Goal: Information Seeking & Learning: Learn about a topic

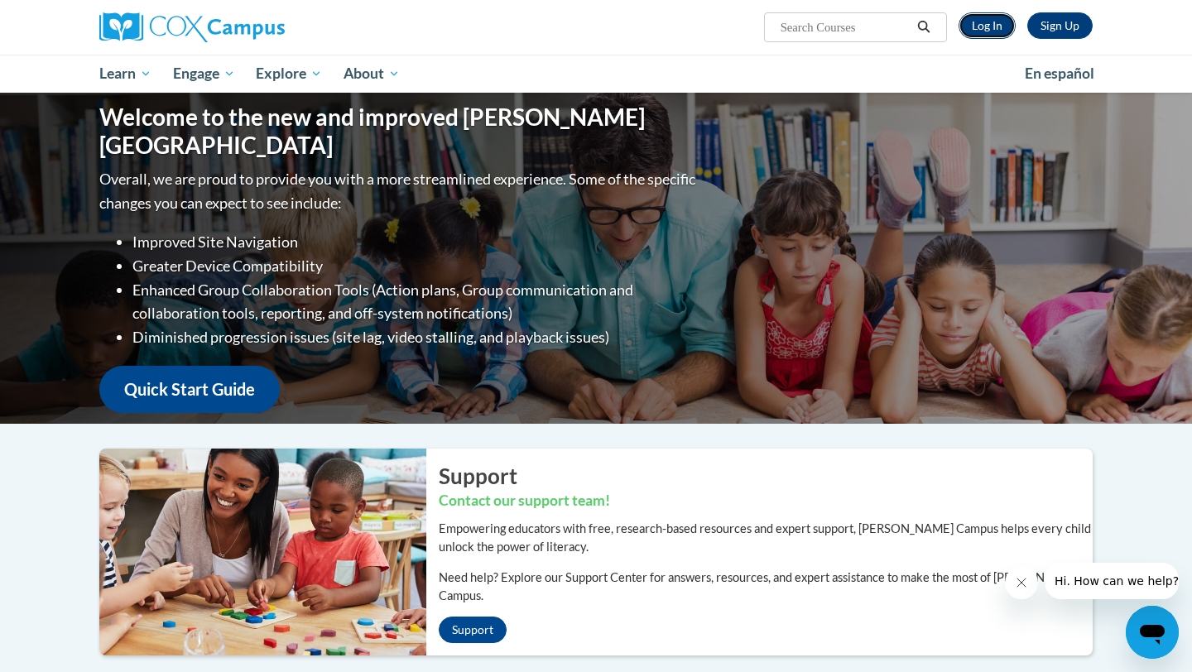
click at [971, 24] on link "Log In" at bounding box center [986, 25] width 57 height 26
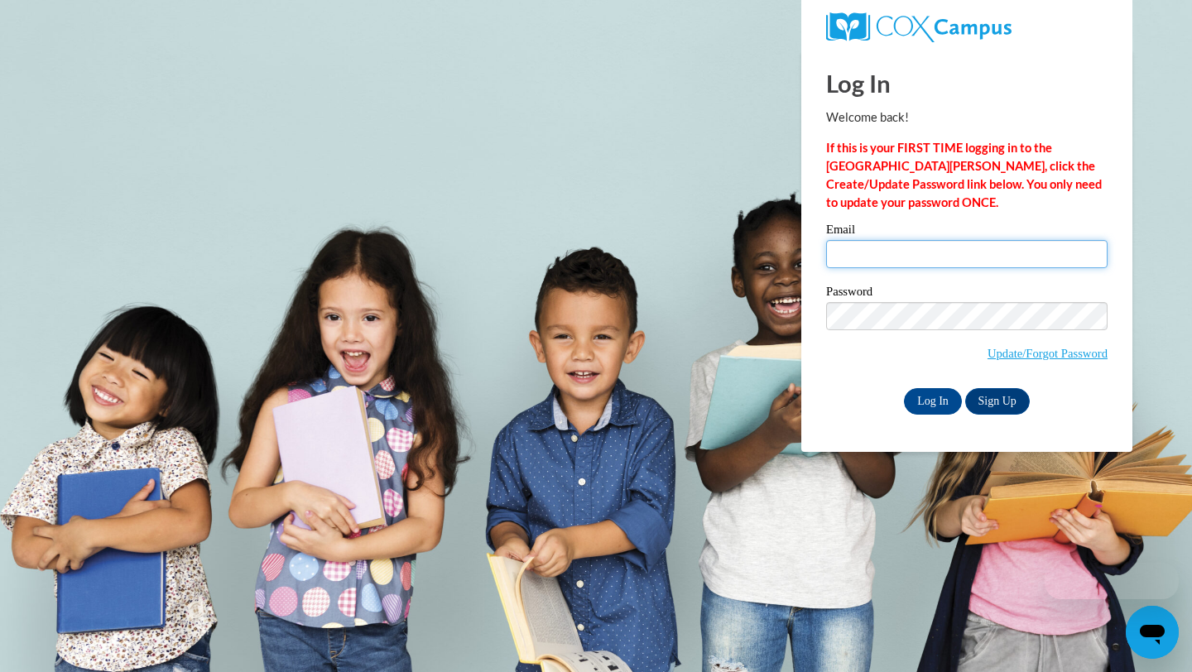
click at [900, 254] on input "Email" at bounding box center [966, 254] width 281 height 28
type input "whitcombh@ripon.k12.wi.us"
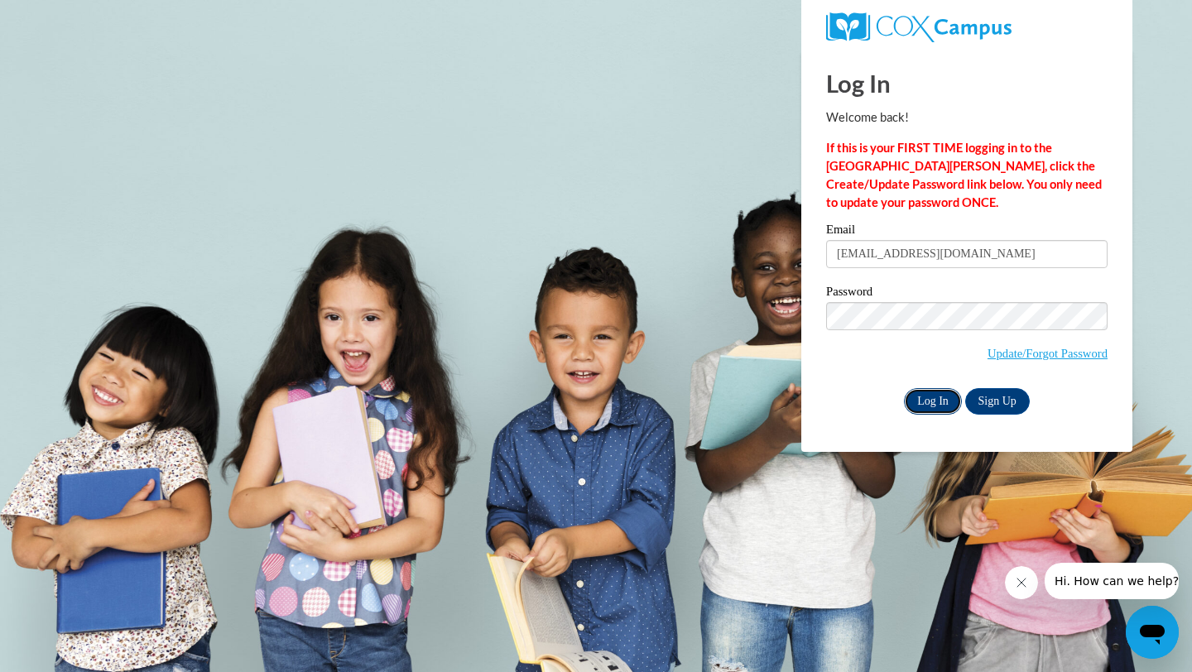
click at [922, 402] on input "Log In" at bounding box center [933, 401] width 58 height 26
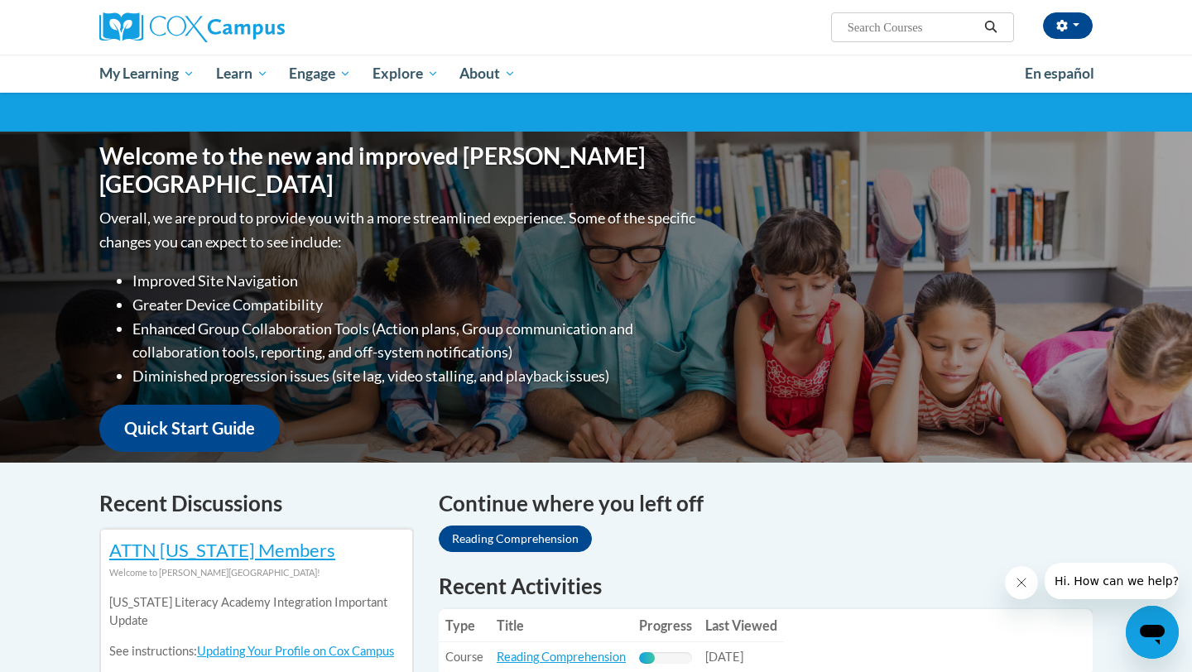
scroll to position [130, 0]
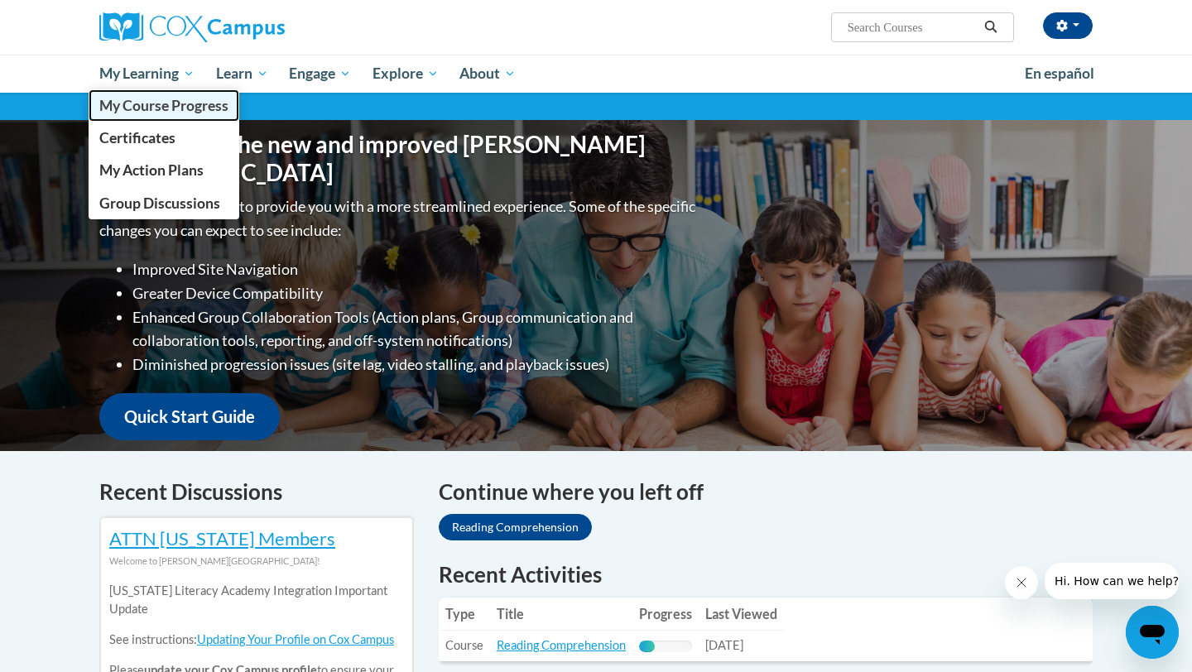
click at [169, 113] on span "My Course Progress" at bounding box center [163, 105] width 129 height 17
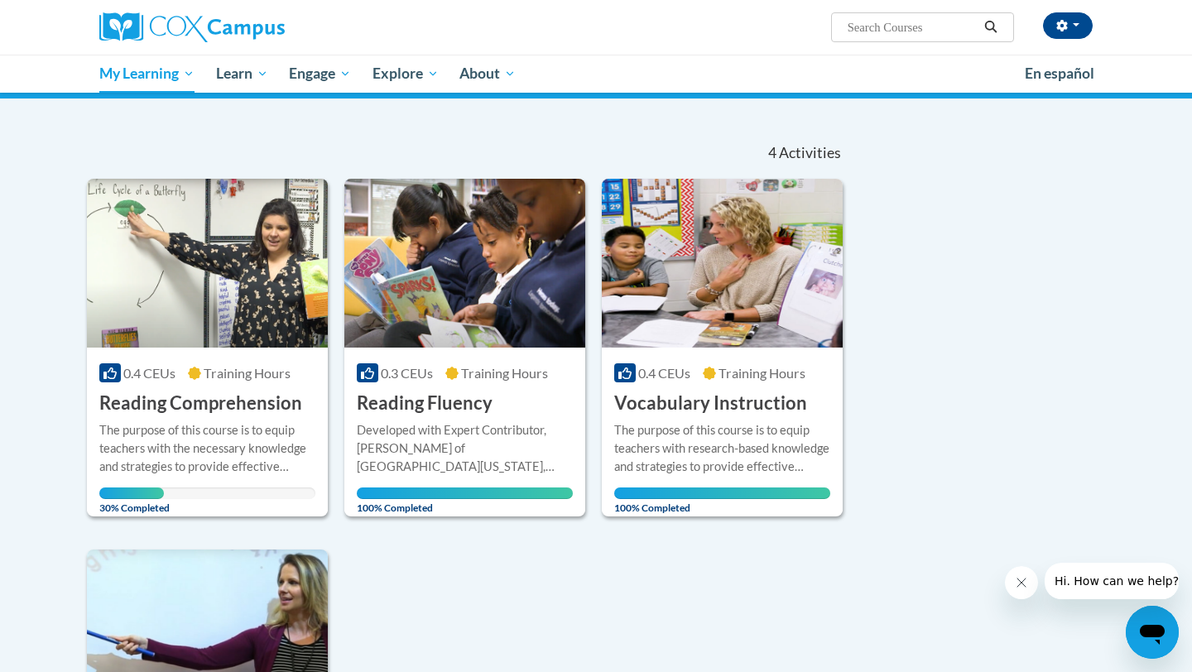
scroll to position [74, 0]
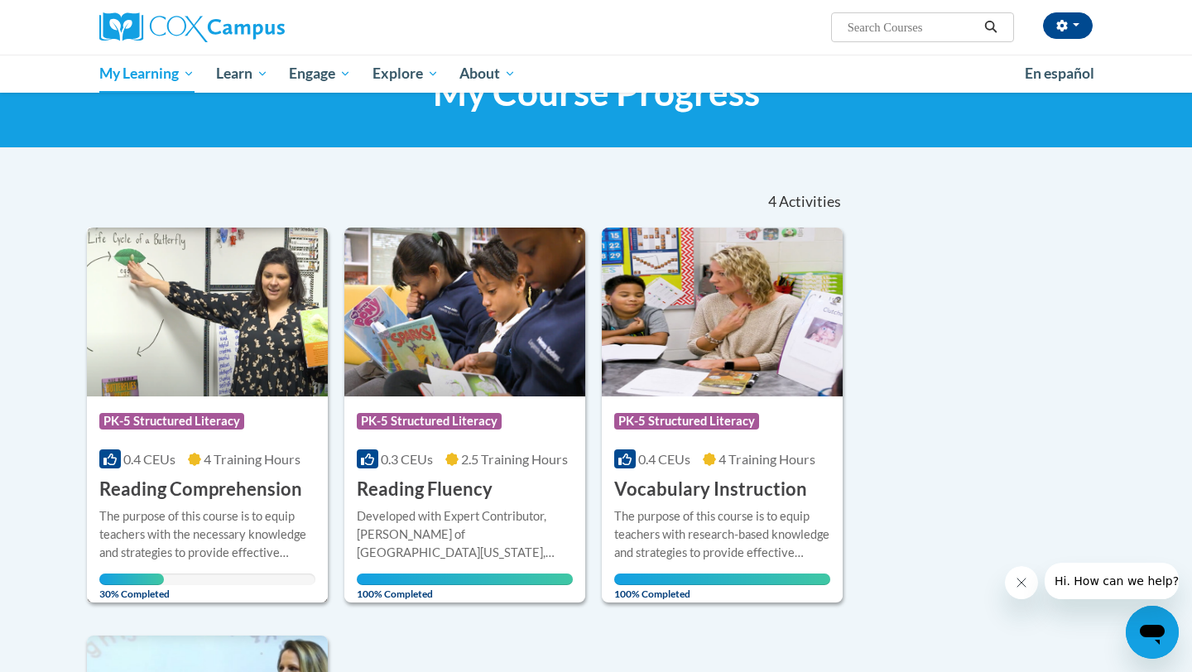
click at [209, 462] on span "4 Training Hours" at bounding box center [252, 459] width 97 height 16
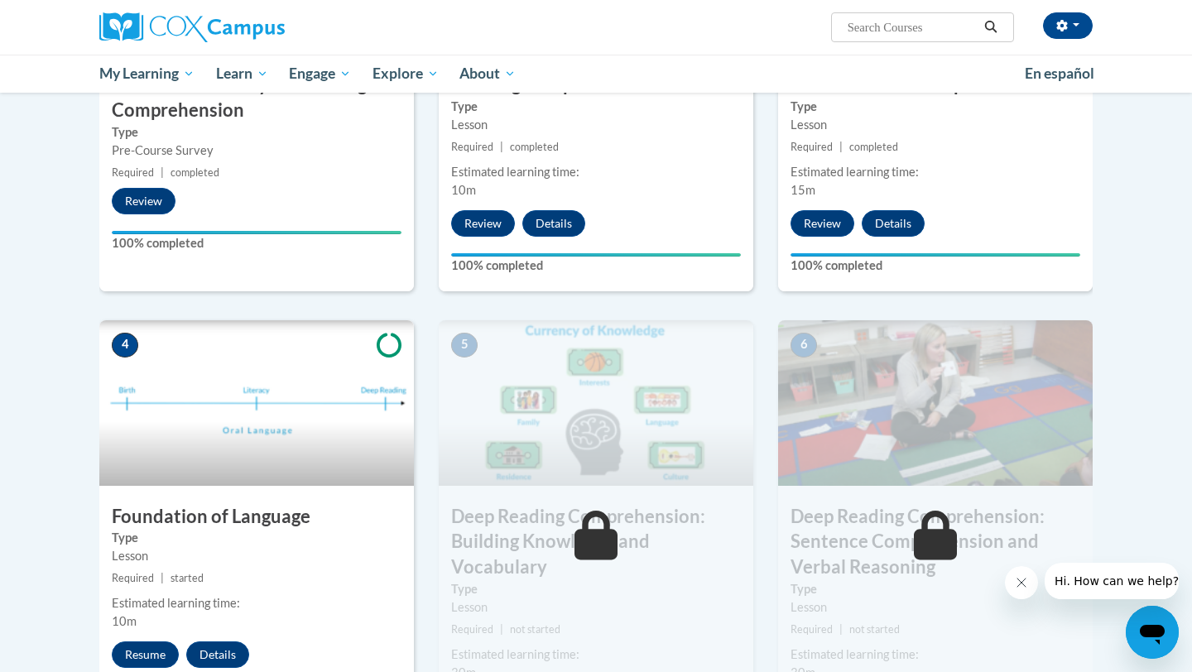
scroll to position [564, 0]
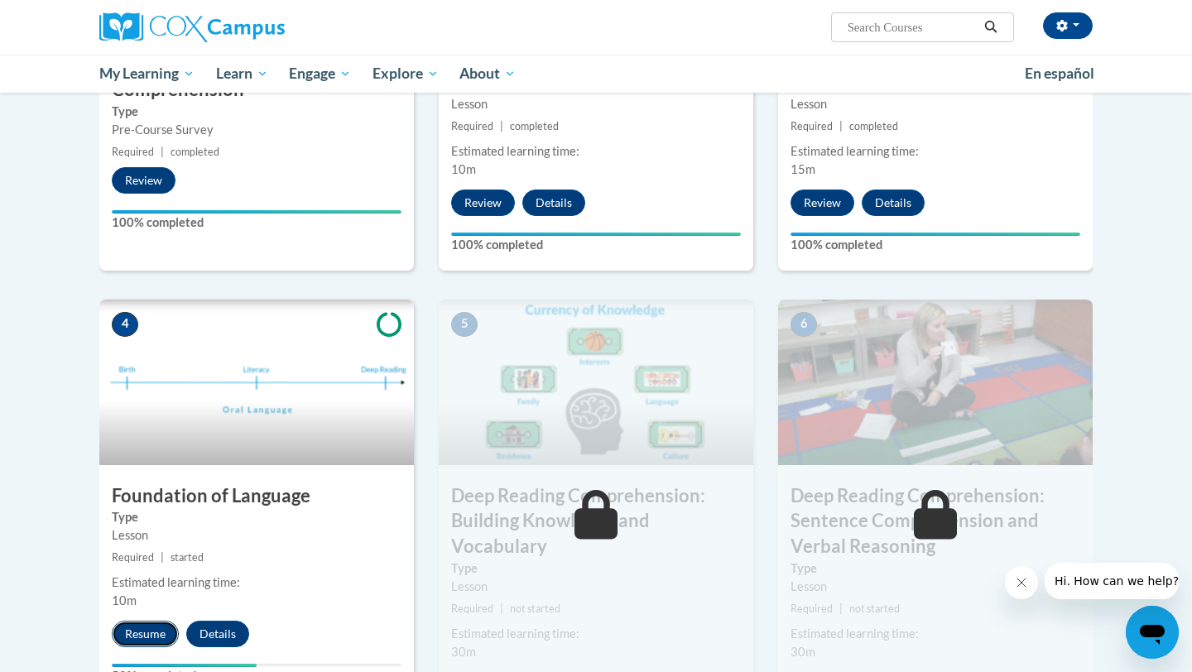
click at [146, 637] on button "Resume" at bounding box center [145, 634] width 67 height 26
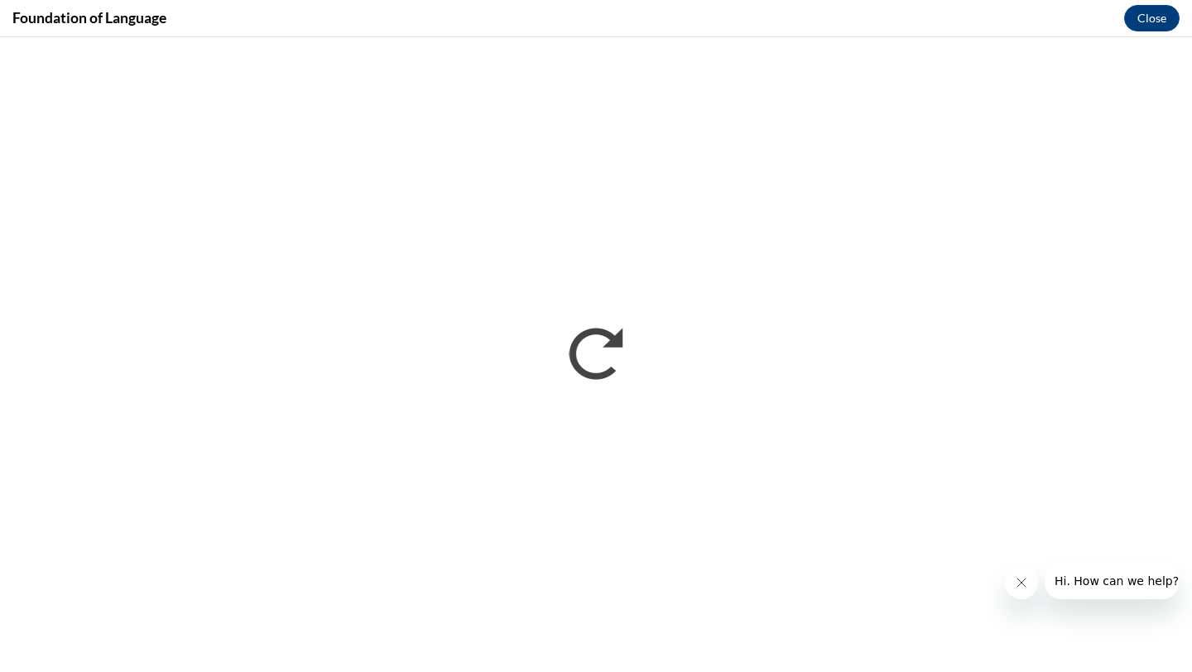
scroll to position [0, 0]
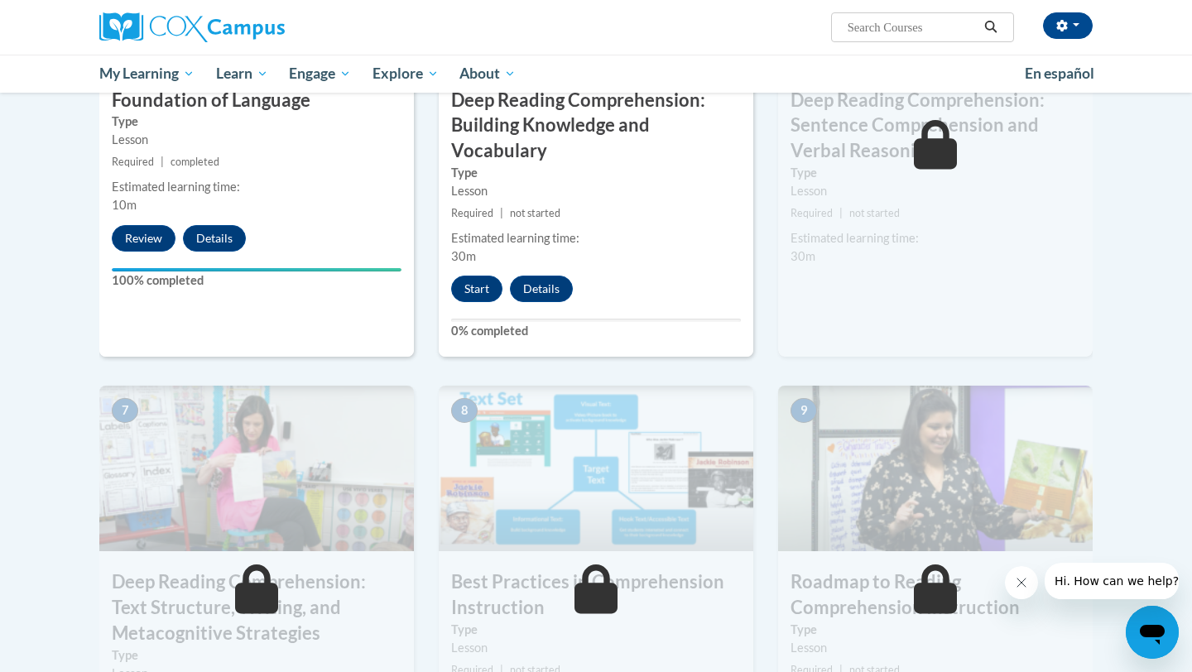
scroll to position [941, 0]
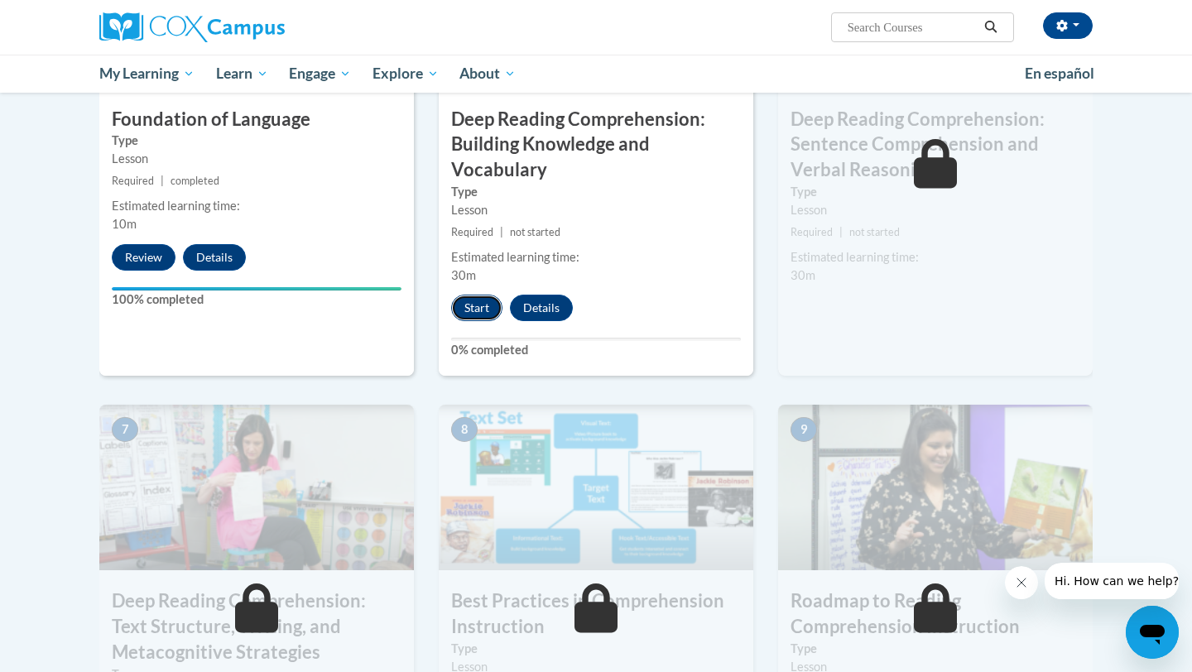
click at [478, 315] on button "Start" at bounding box center [476, 308] width 51 height 26
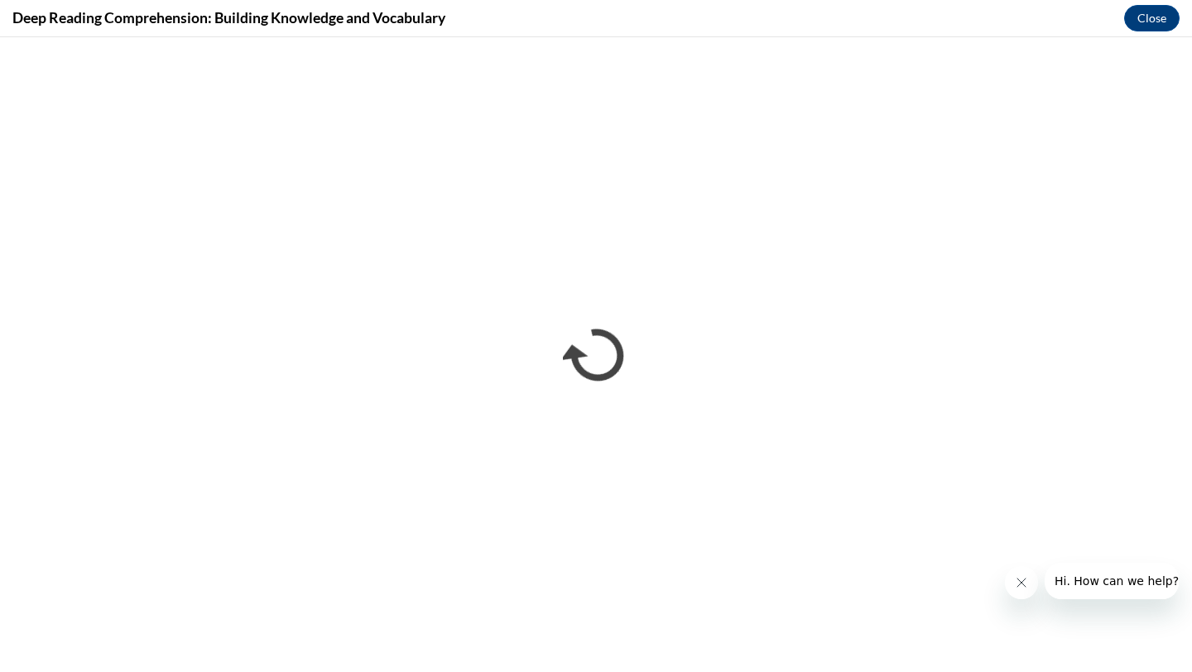
scroll to position [0, 0]
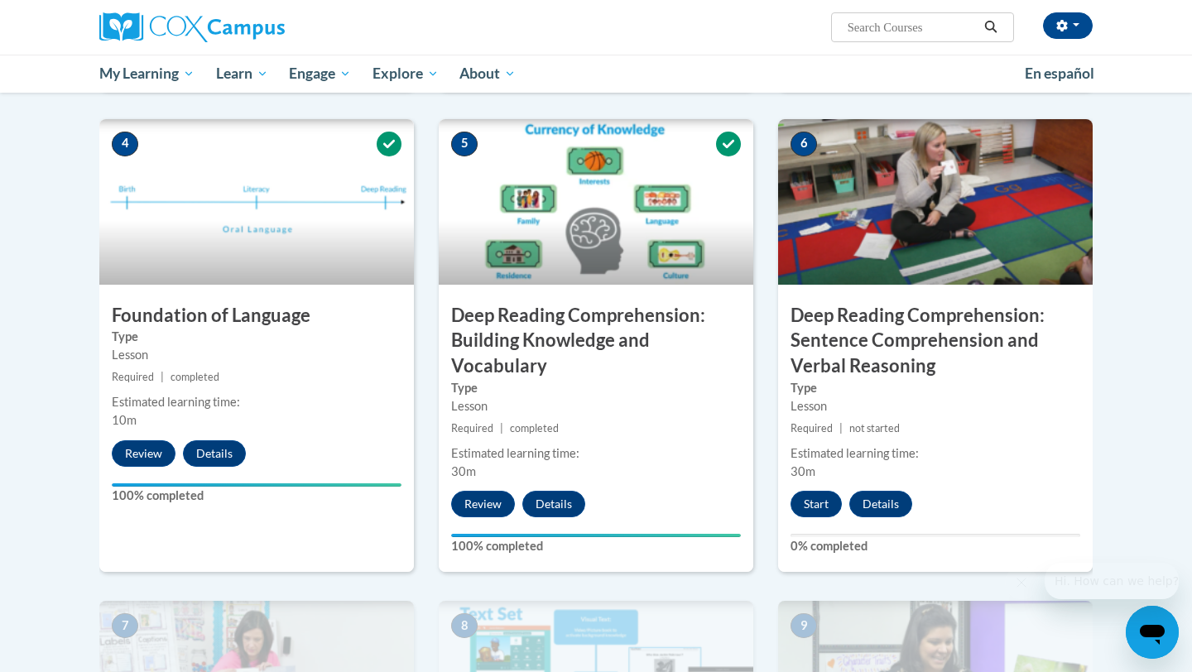
scroll to position [781, 0]
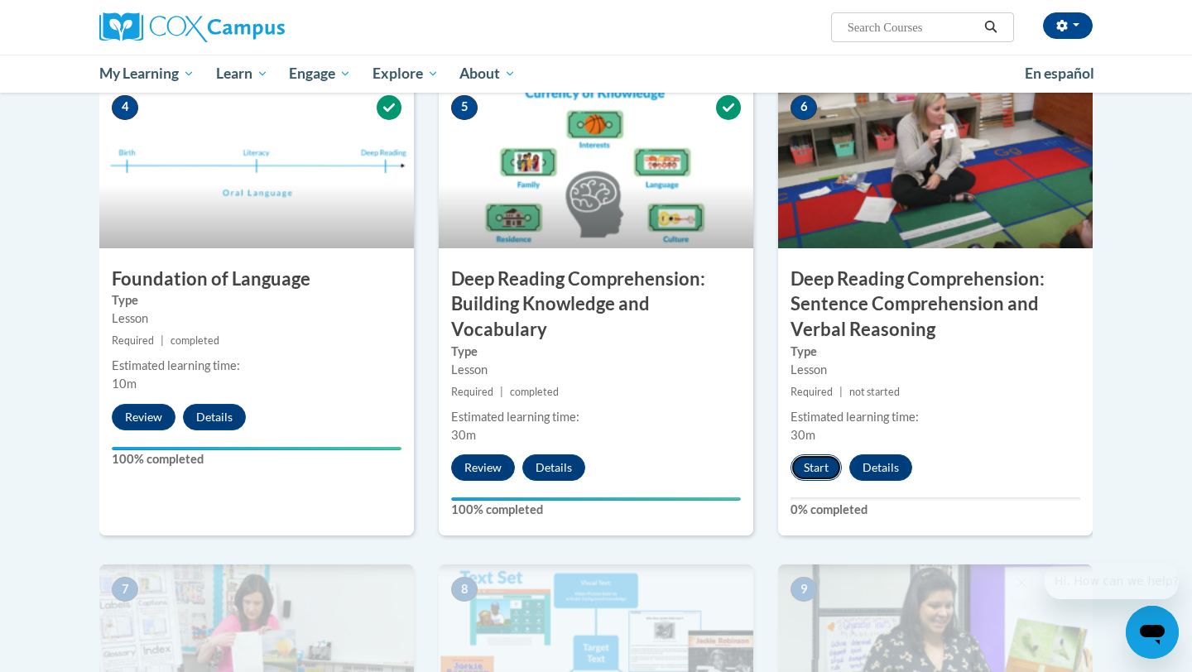
click at [816, 461] on button "Start" at bounding box center [815, 467] width 51 height 26
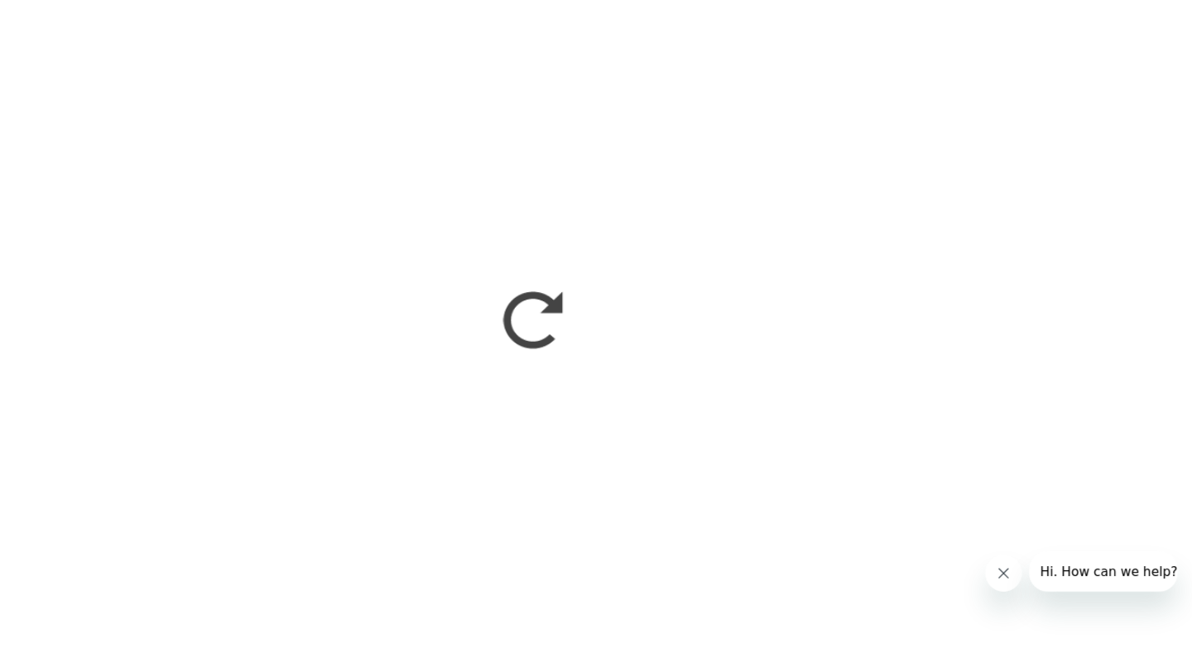
scroll to position [781, 0]
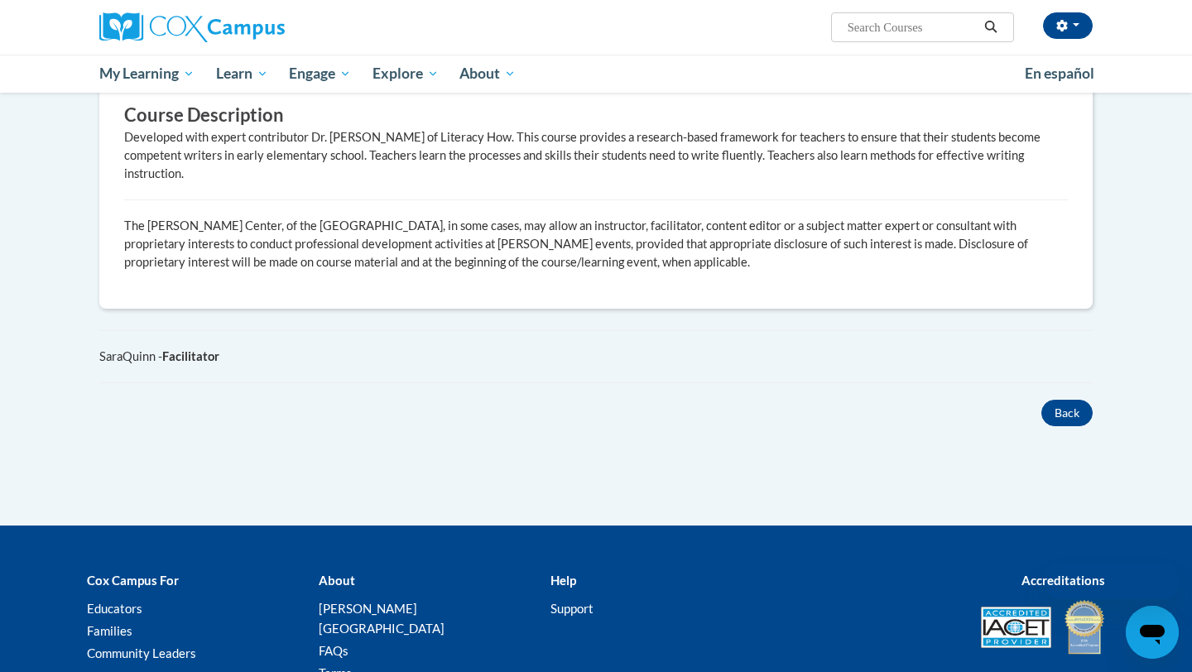
scroll to position [843, 0]
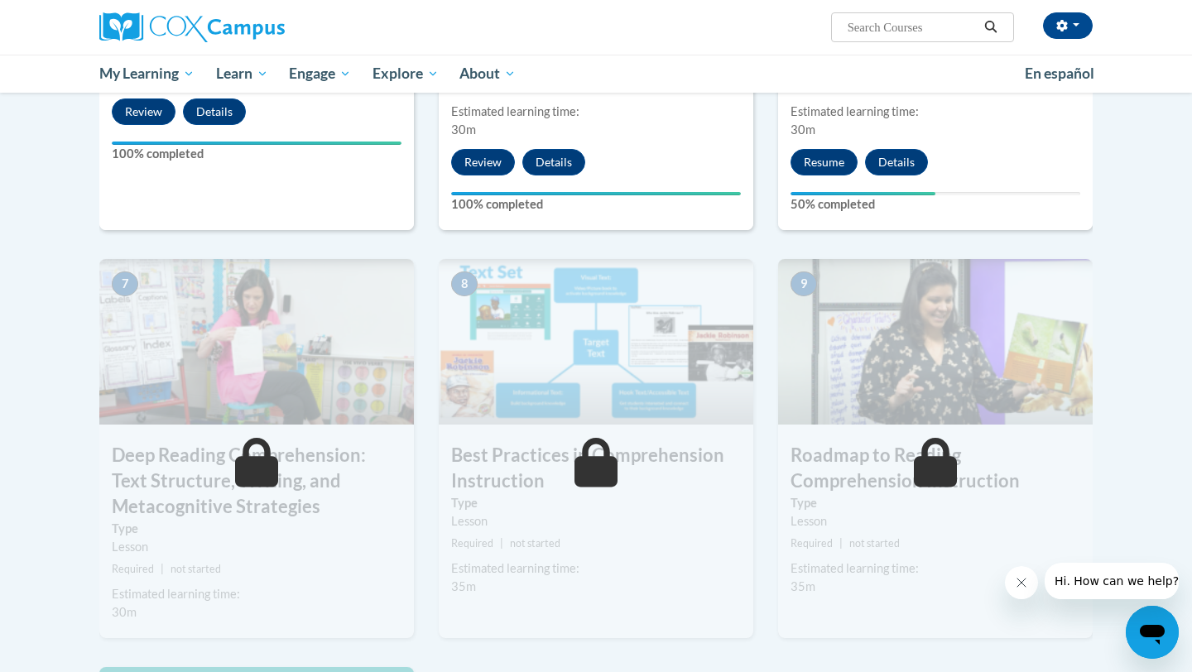
scroll to position [1126, 0]
